Goal: Task Accomplishment & Management: Manage account settings

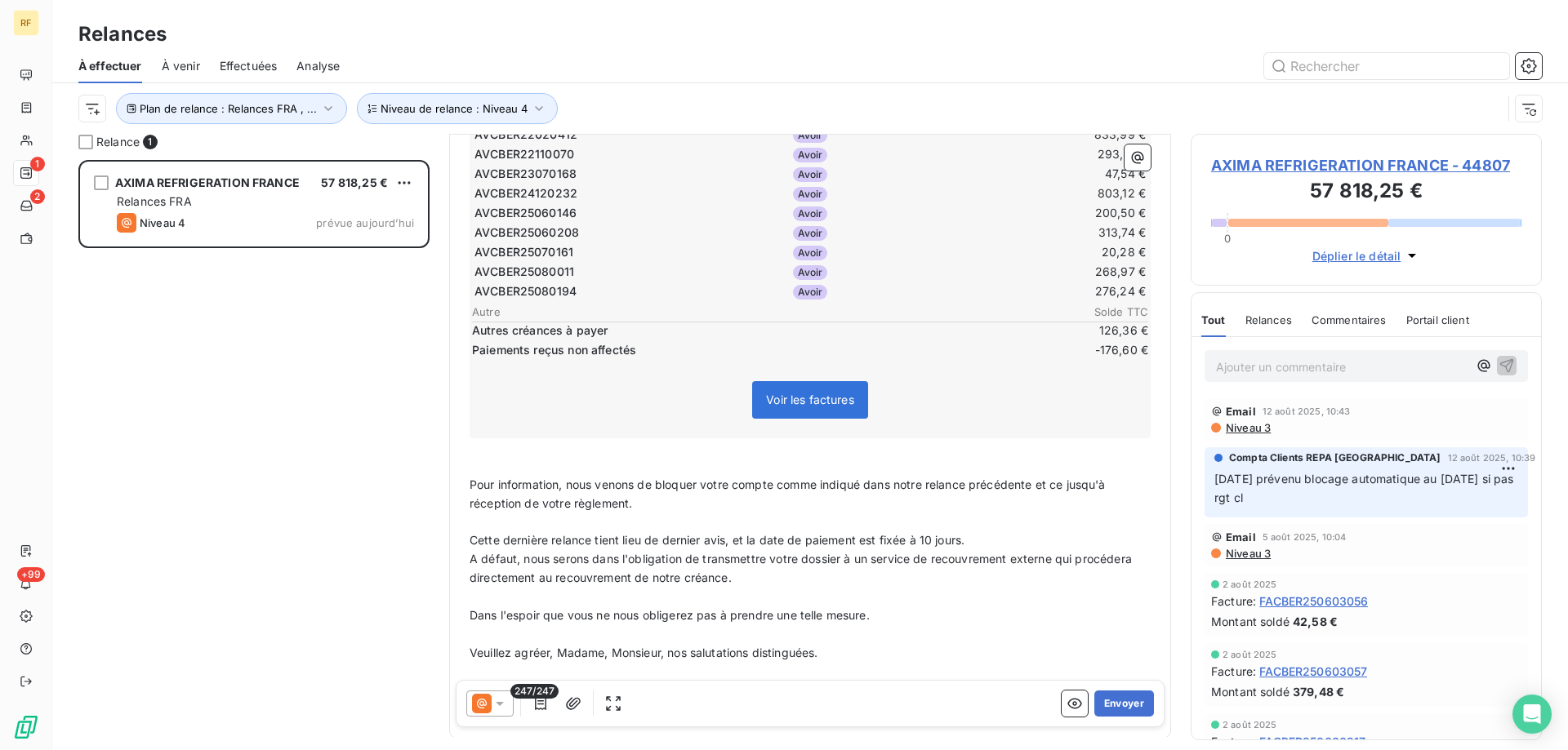
scroll to position [5062, 0]
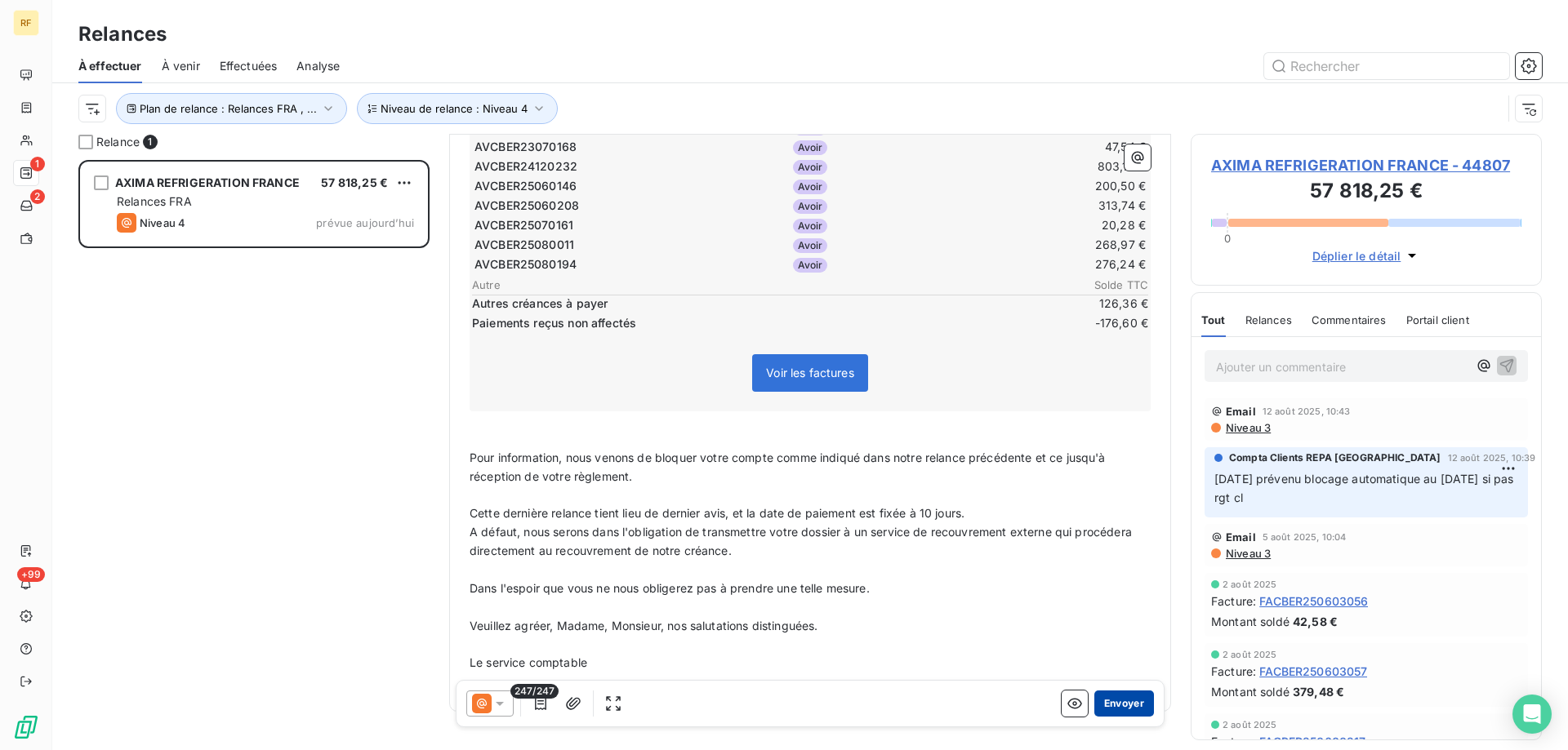
click at [1101, 702] on button "Envoyer" at bounding box center [1124, 704] width 60 height 26
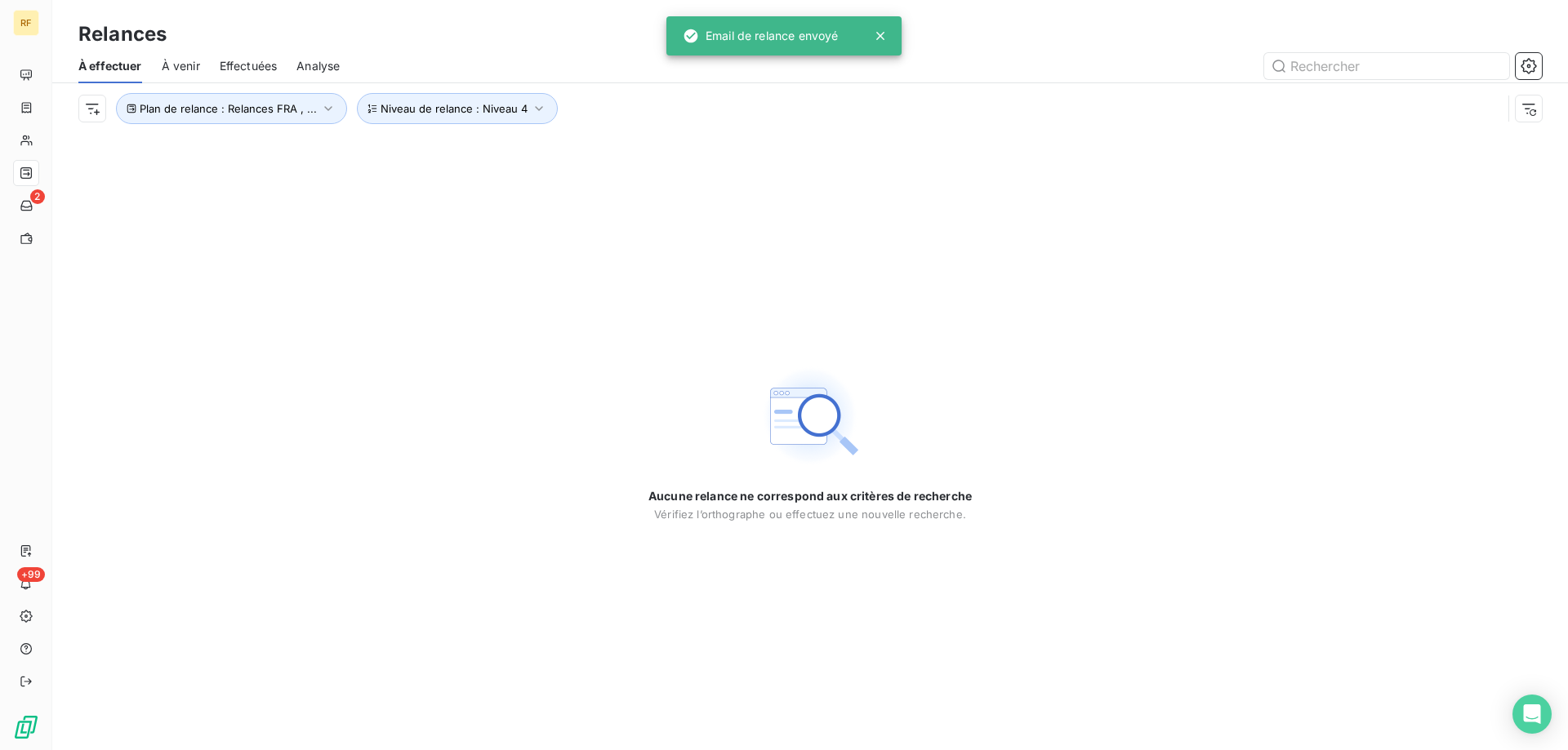
click at [245, 58] on span "Effectuées" at bounding box center [249, 66] width 58 height 16
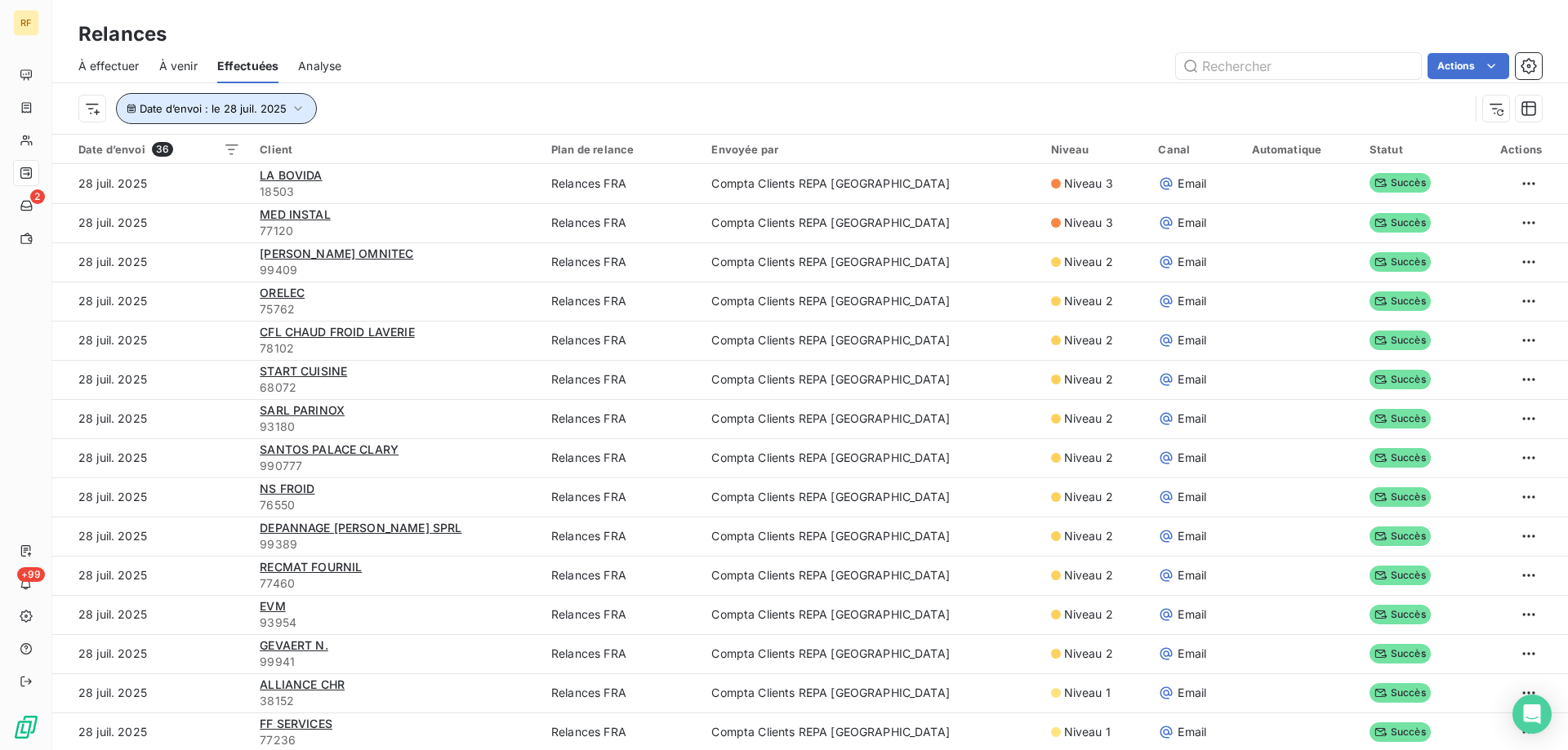
click at [260, 109] on span "Date d’envoi : le 28 juil. 2025" at bounding box center [213, 109] width 147 height 13
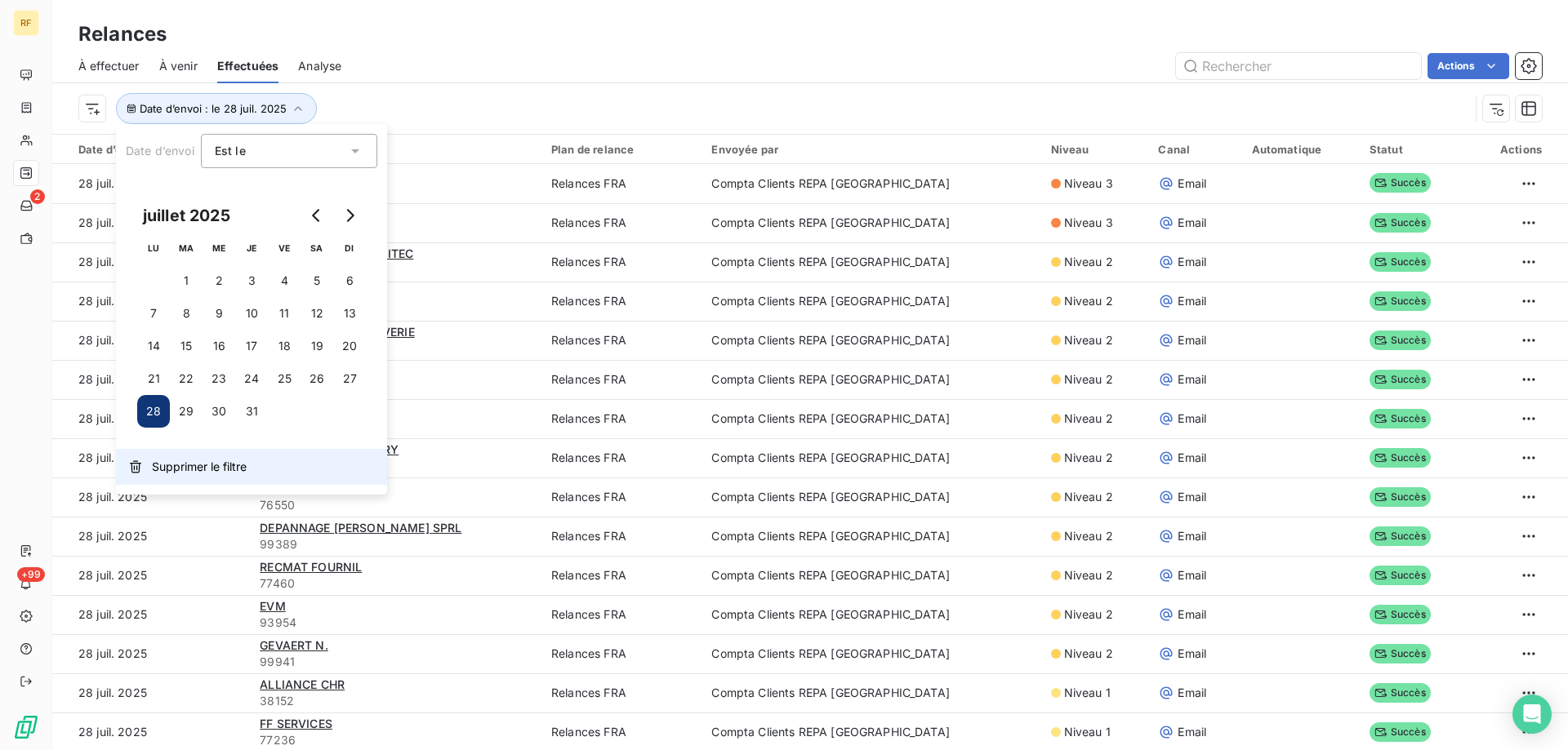
click at [201, 466] on span "Supprimer le filtre" at bounding box center [199, 467] width 94 height 16
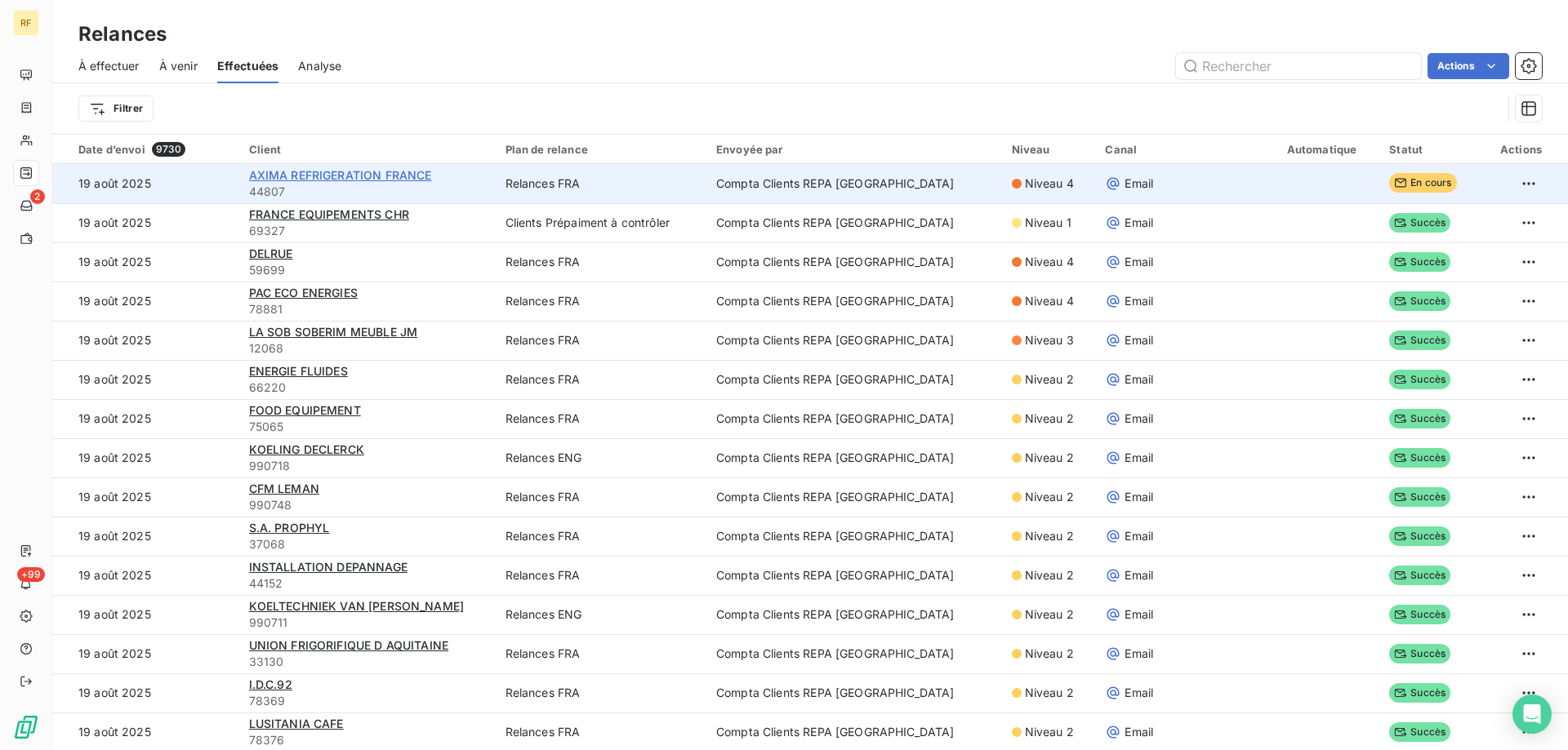
click at [397, 179] on span "AXIMA REFRIGERATION FRANCE" at bounding box center [341, 174] width 183 height 14
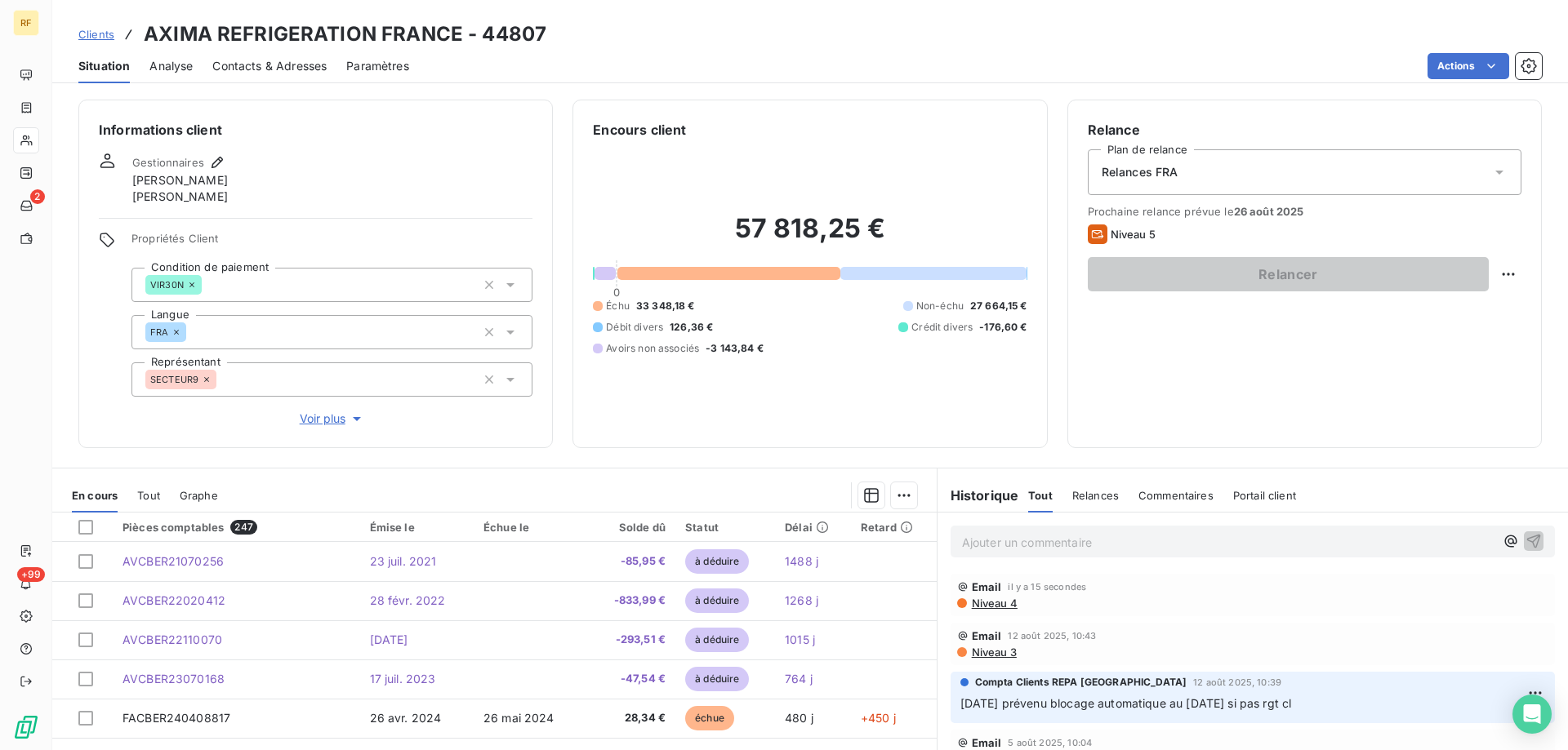
click at [982, 608] on span "Niveau 4" at bounding box center [994, 603] width 47 height 13
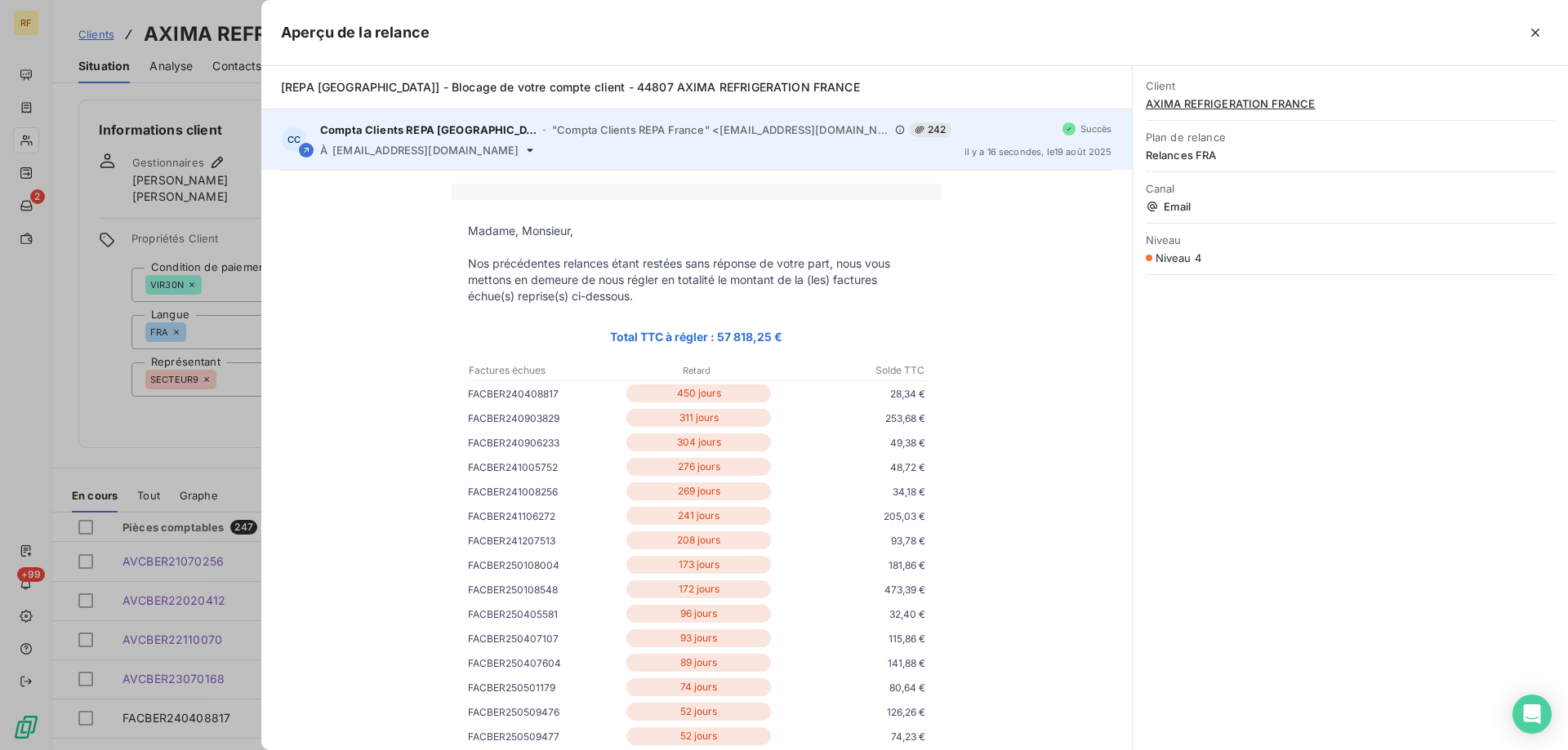
click at [593, 149] on div "À [EMAIL_ADDRESS][DOMAIN_NAME]" at bounding box center [636, 150] width 632 height 13
click at [534, 150] on icon at bounding box center [530, 151] width 6 height 4
click at [534, 151] on icon at bounding box center [530, 151] width 6 height 4
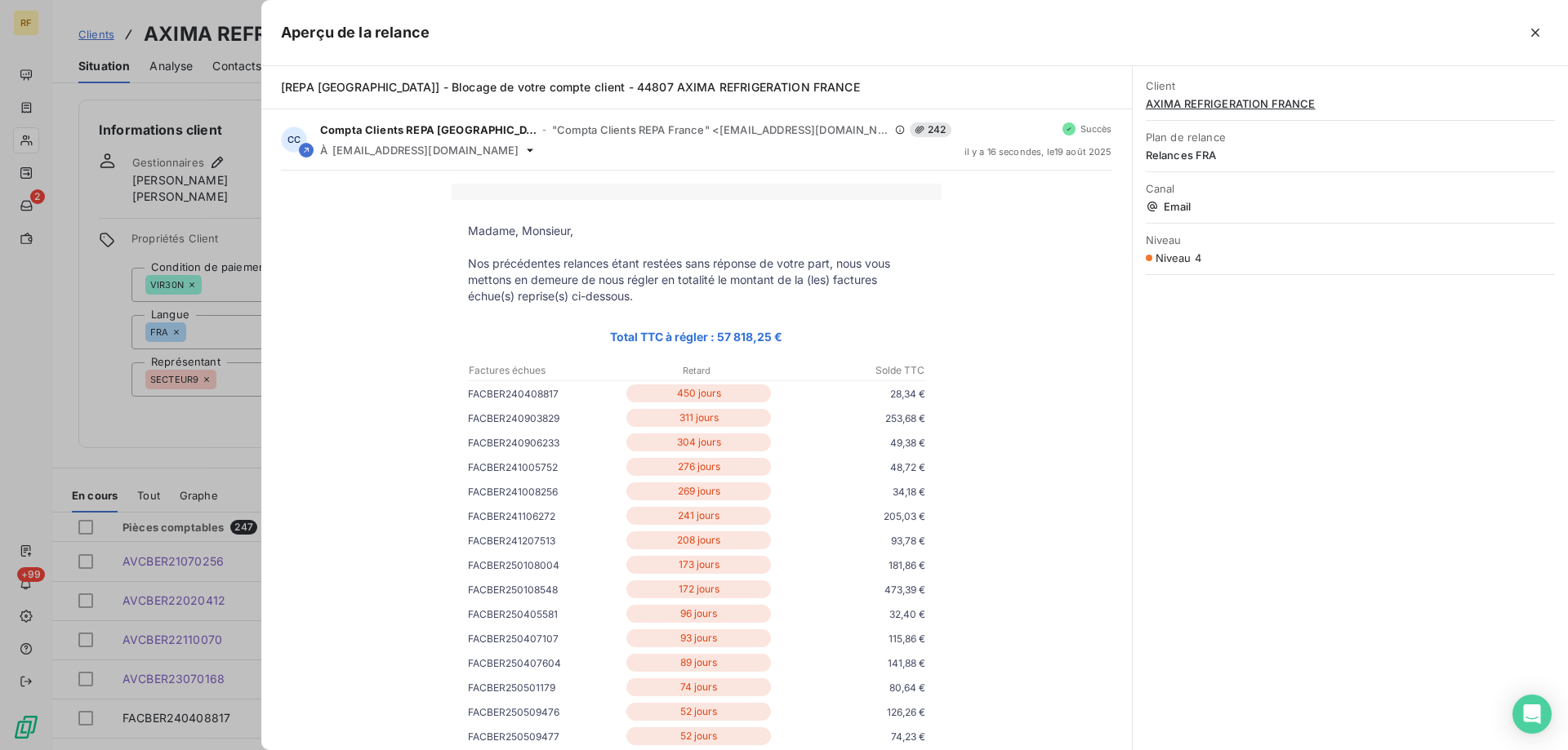
click at [70, 134] on div at bounding box center [784, 375] width 1568 height 750
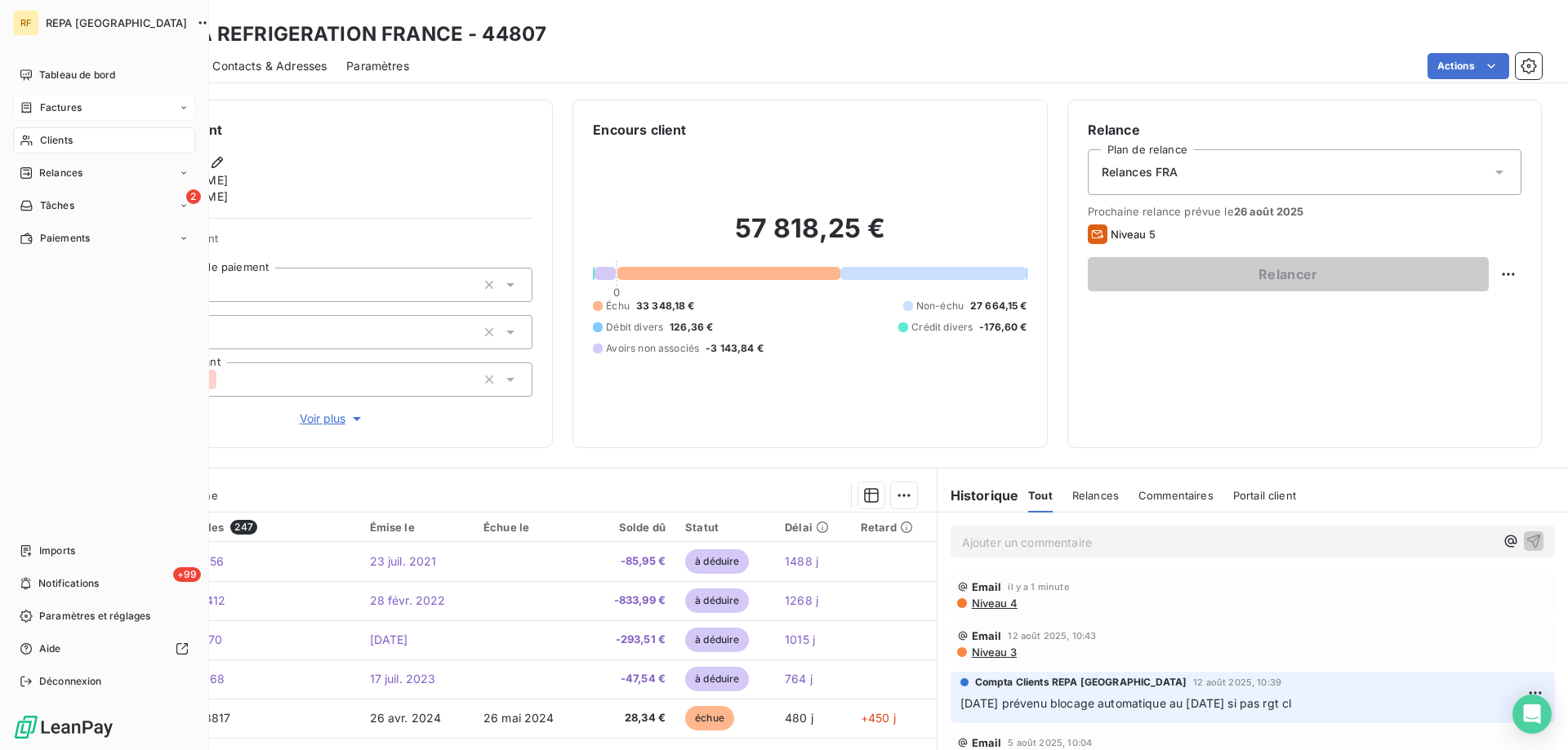
click at [46, 102] on span "Factures" at bounding box center [61, 108] width 42 height 15
